Goal: Communication & Community: Answer question/provide support

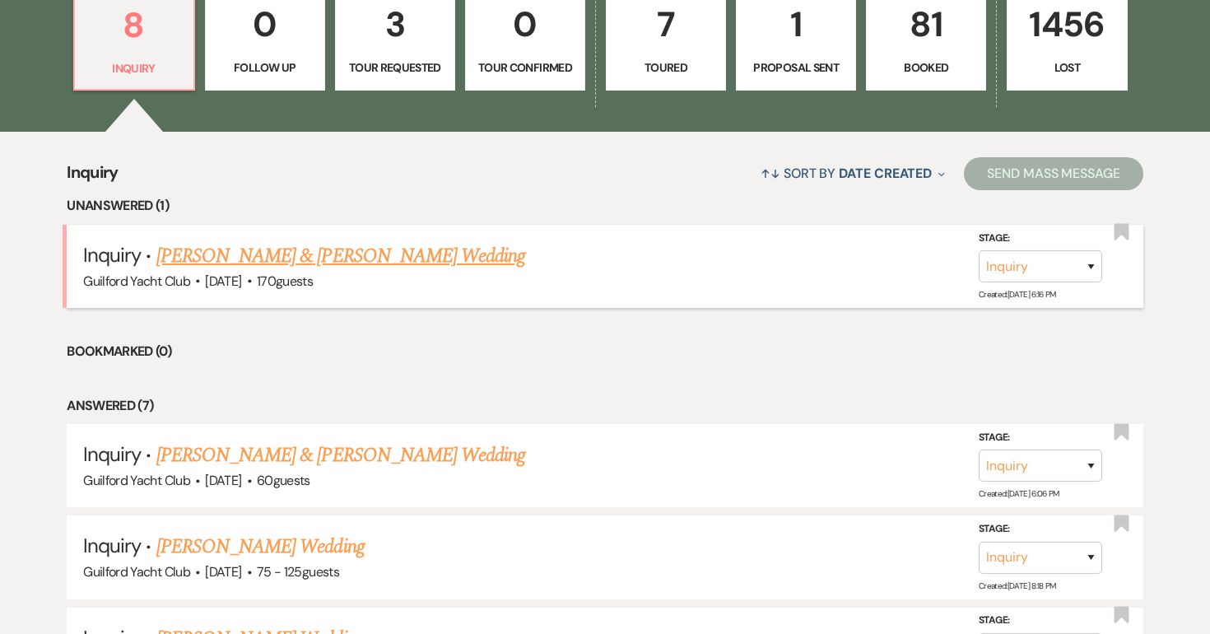
click at [262, 258] on link "[PERSON_NAME] & [PERSON_NAME] Wedding" at bounding box center [340, 256] width 369 height 30
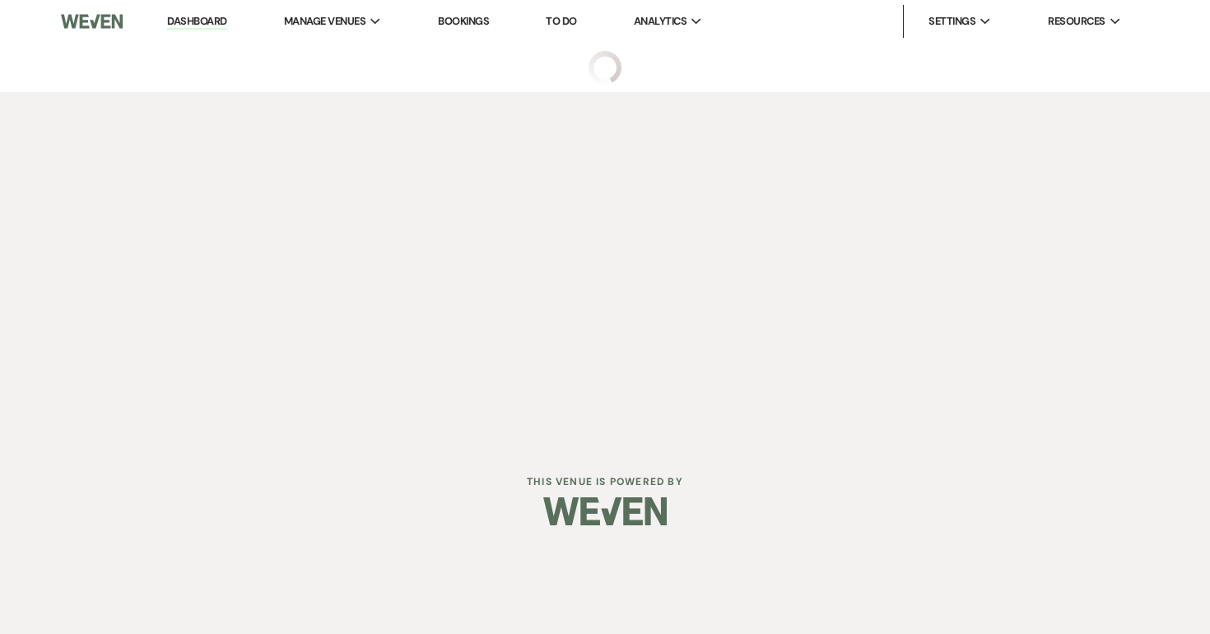
select select "5"
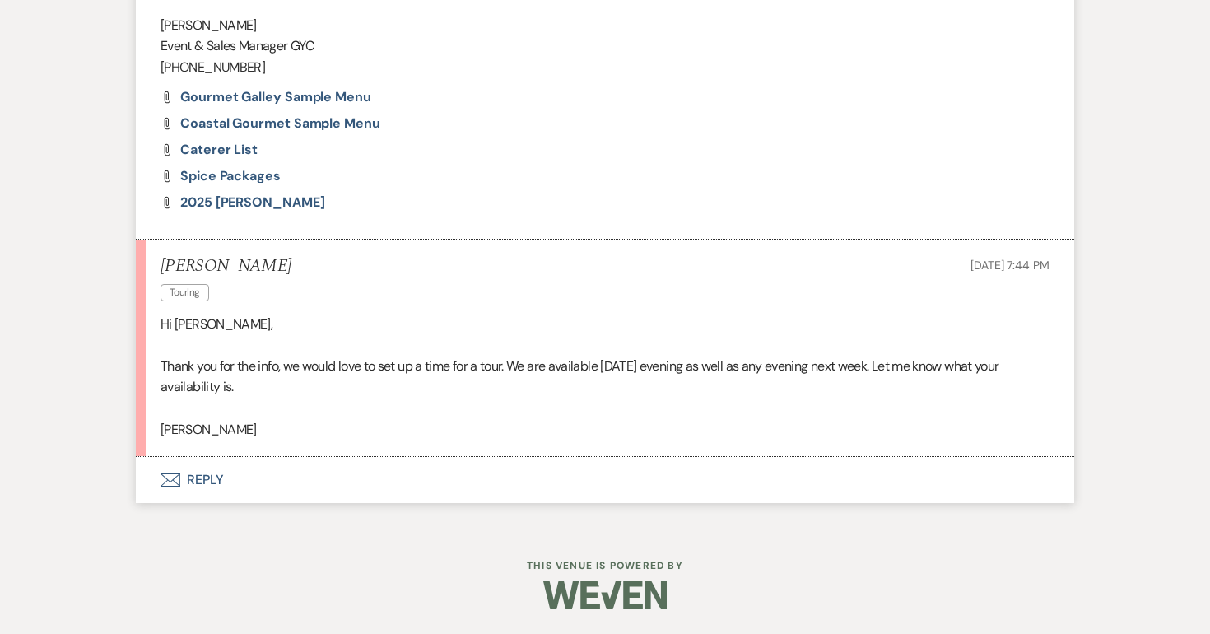
scroll to position [1465, 0]
click at [194, 487] on button "Envelope Reply" at bounding box center [605, 480] width 938 height 46
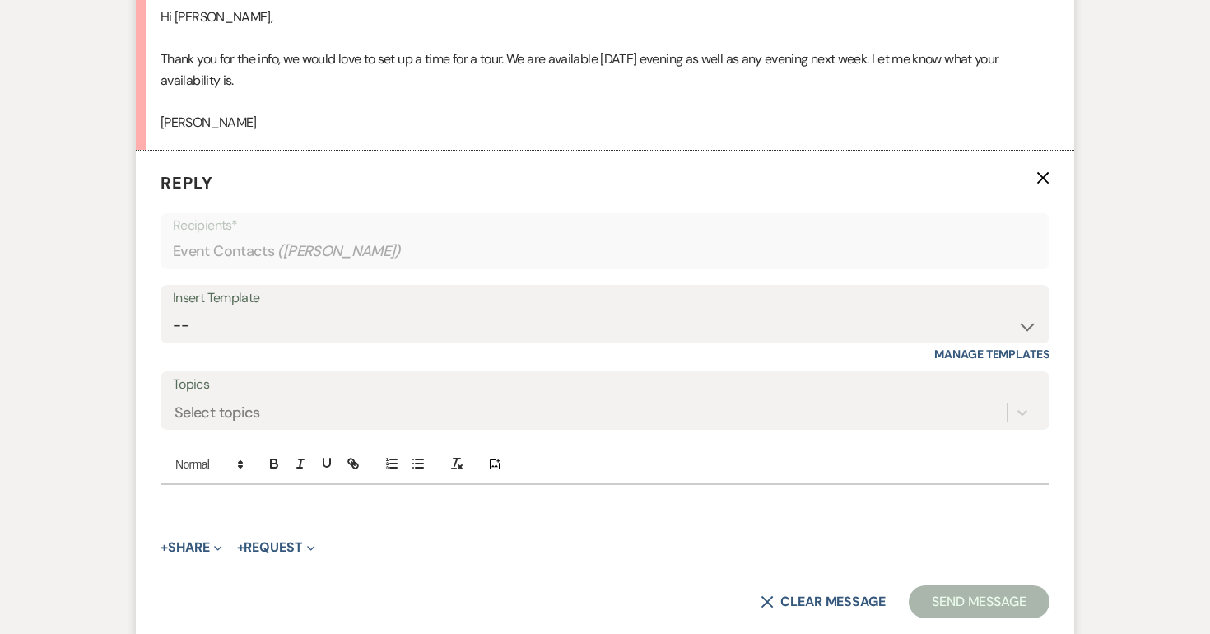
scroll to position [1775, 0]
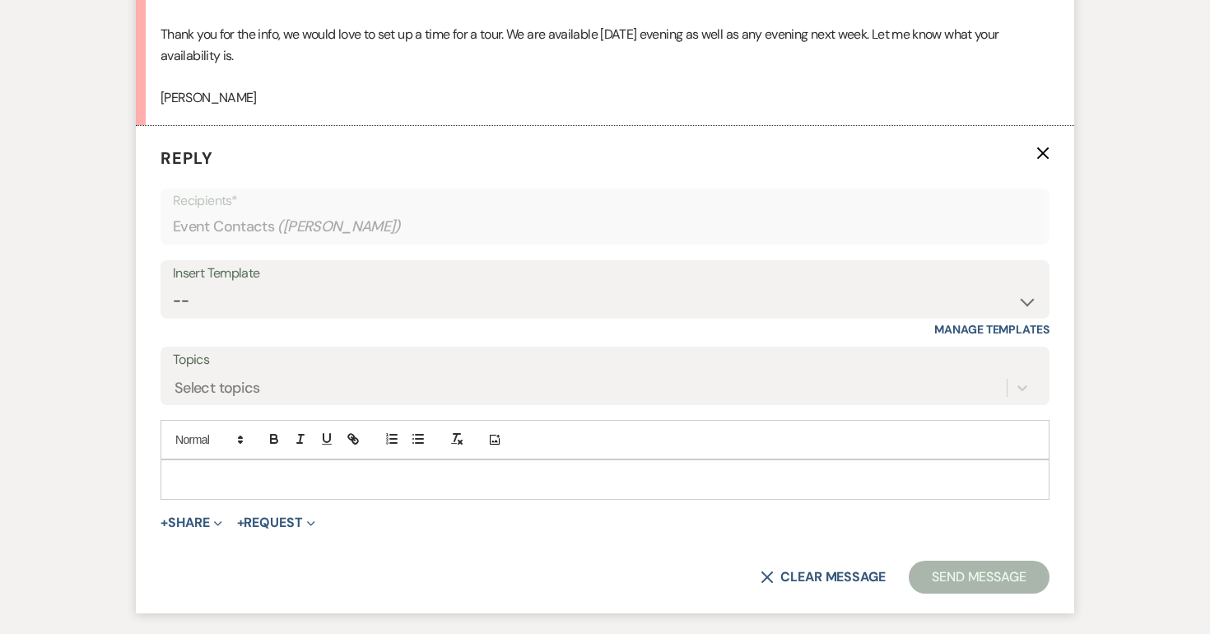
click at [201, 488] on p at bounding box center [605, 479] width 863 height 18
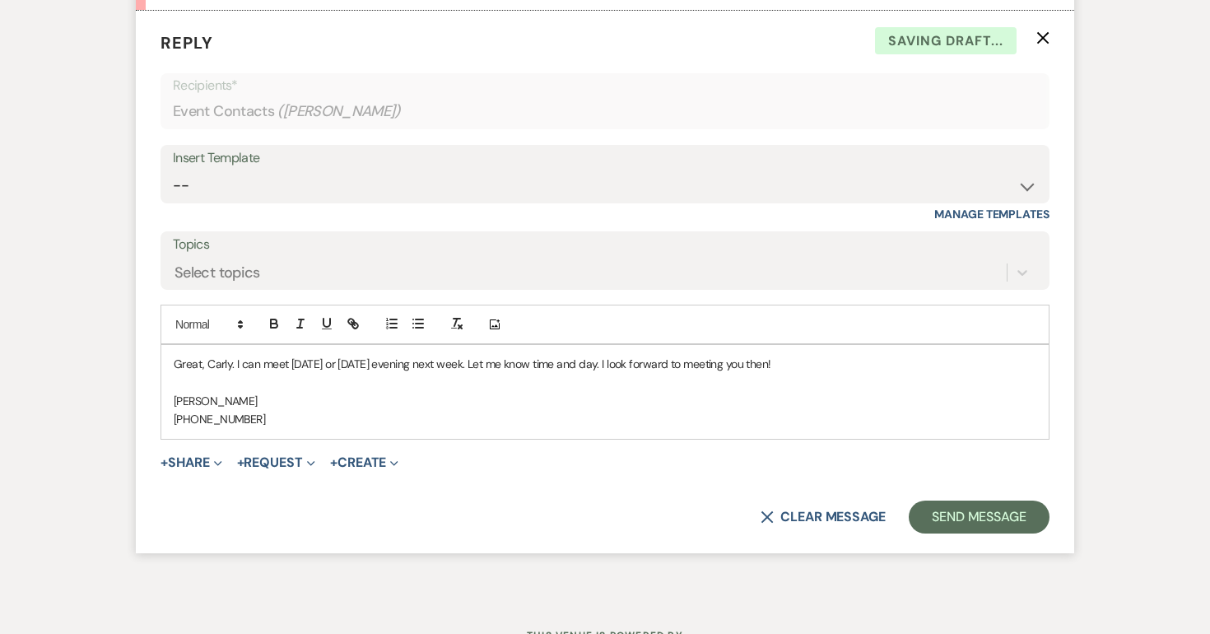
scroll to position [1912, 0]
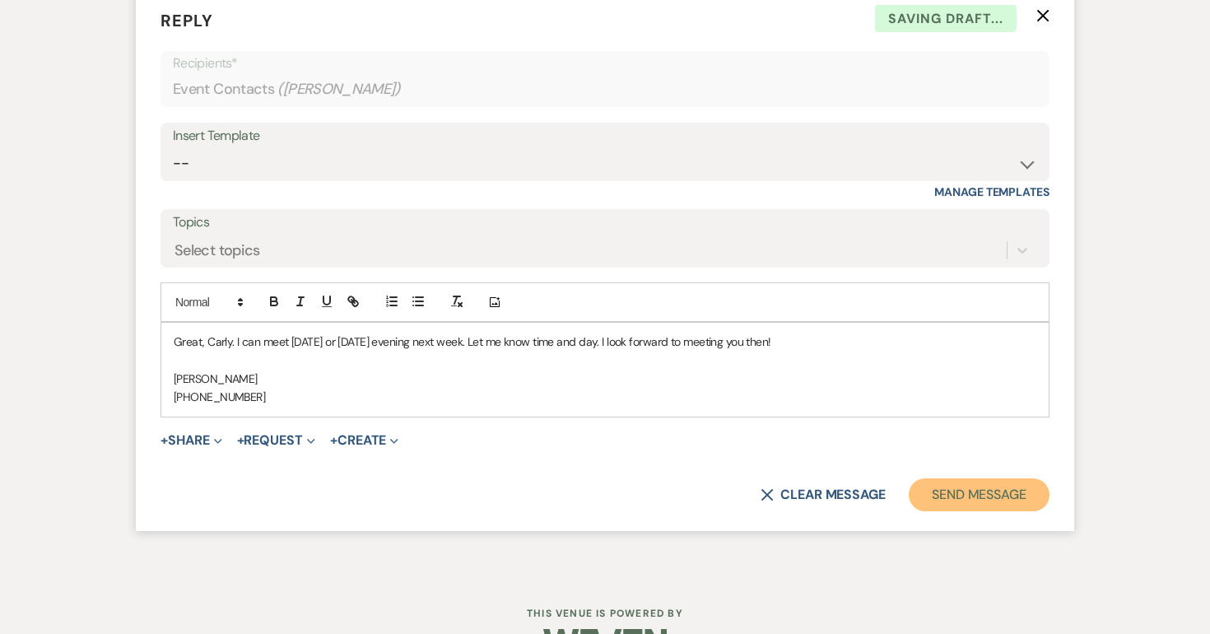
click at [975, 511] on button "Send Message" at bounding box center [979, 494] width 141 height 33
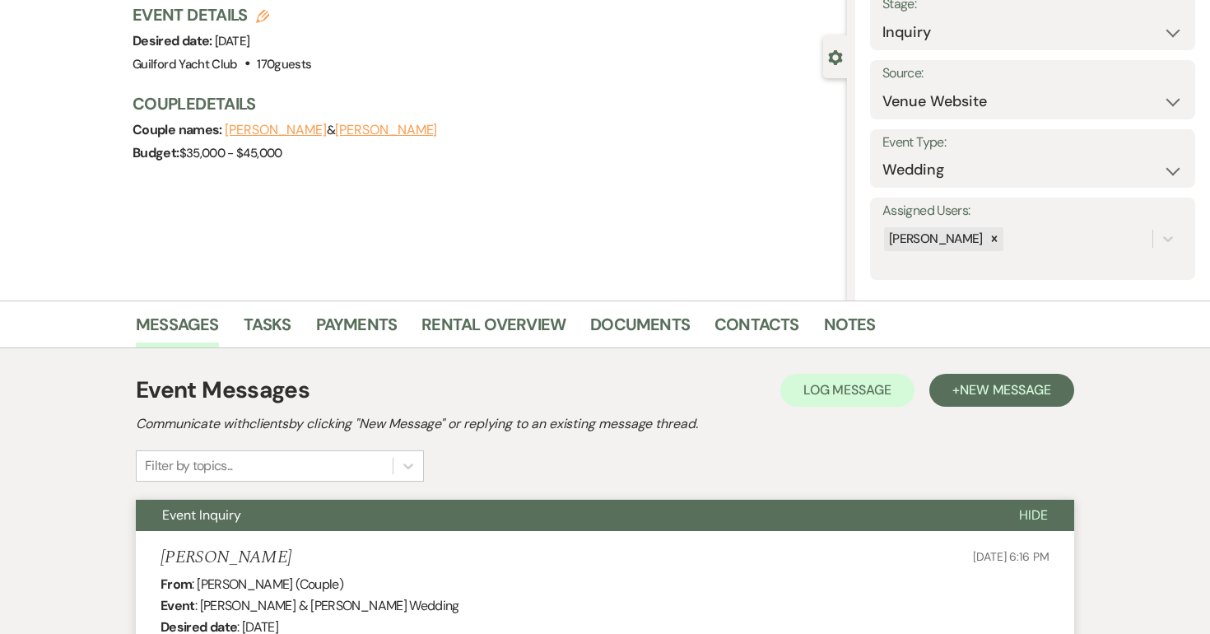
scroll to position [0, 0]
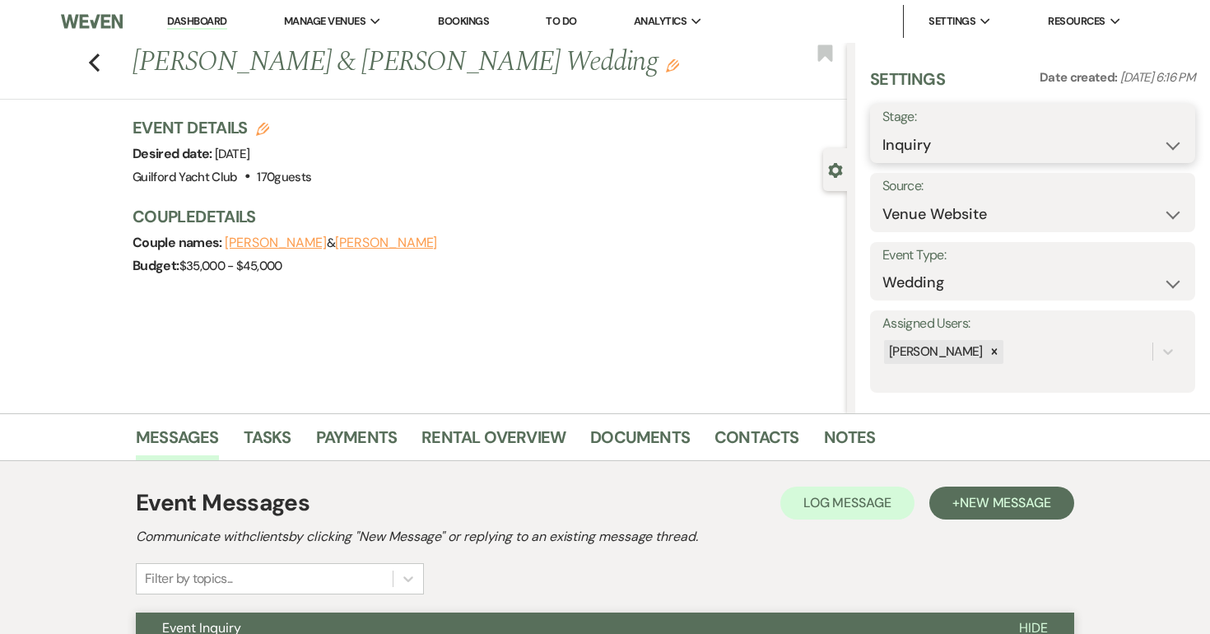
click at [970, 151] on select "Inquiry Follow Up Tour Requested Tour Confirmed Toured Proposal Sent Booked Lost" at bounding box center [1033, 145] width 300 height 32
select select "2"
click at [883, 129] on select "Inquiry Follow Up Tour Requested Tour Confirmed Toured Proposal Sent Booked Lost" at bounding box center [1033, 145] width 300 height 32
click at [1153, 137] on button "Save" at bounding box center [1162, 133] width 67 height 33
click at [91, 58] on icon "Previous" at bounding box center [94, 63] width 12 height 20
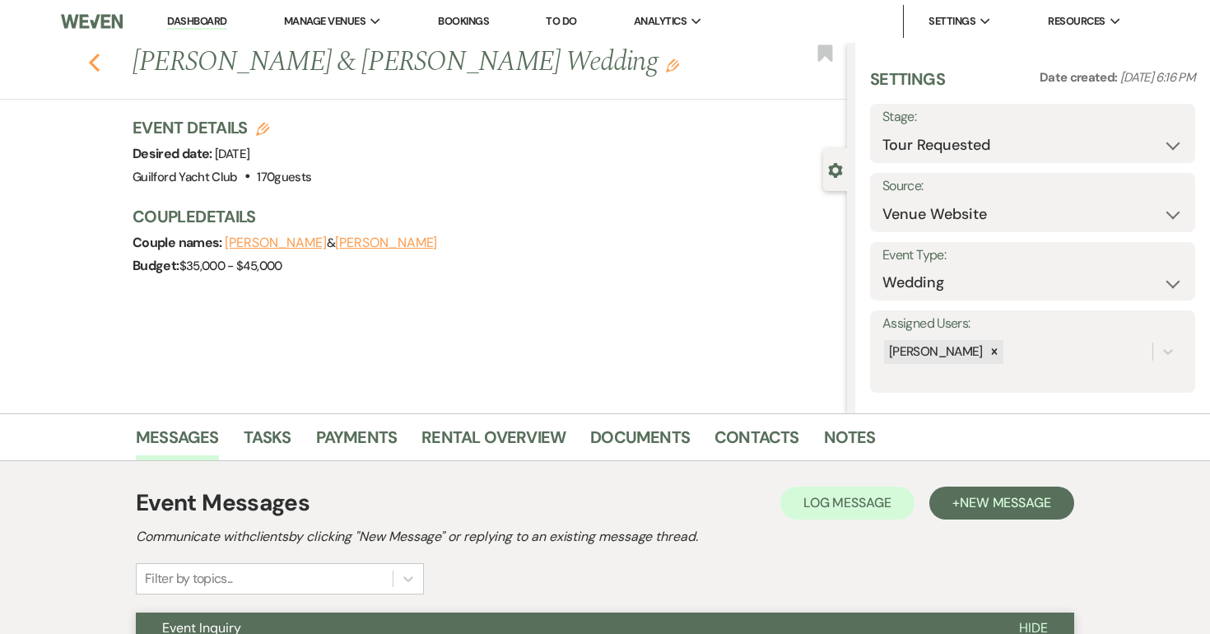
select select "2"
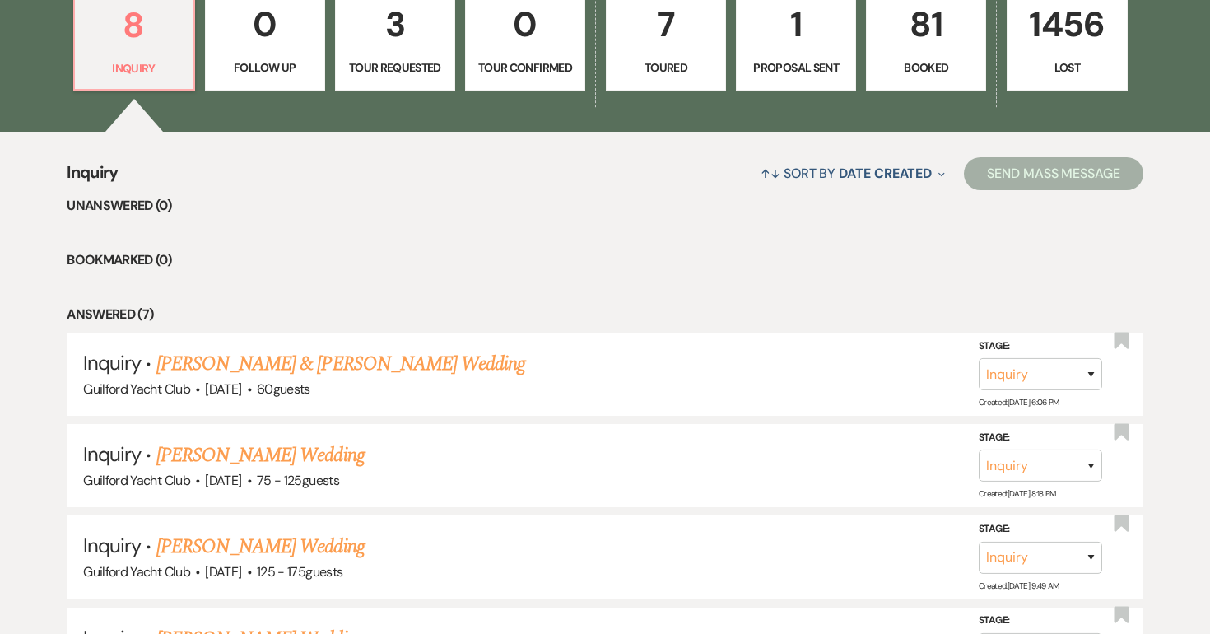
scroll to position [505, 0]
